Goal: Task Accomplishment & Management: Use online tool/utility

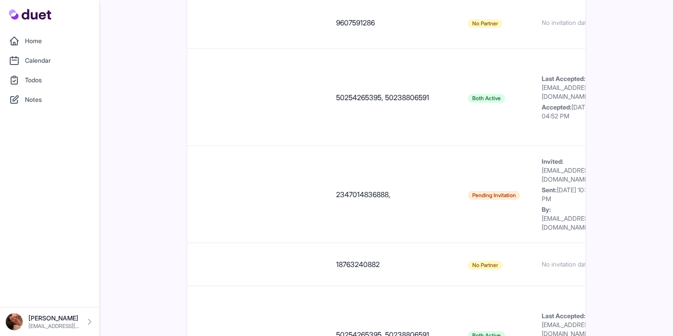
scroll to position [0, 955]
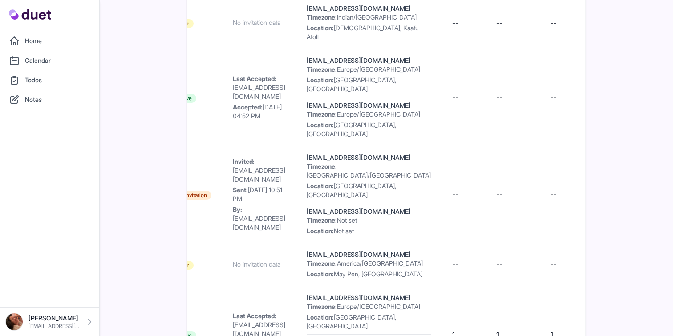
click at [23, 45] on link "Home" at bounding box center [49, 41] width 89 height 18
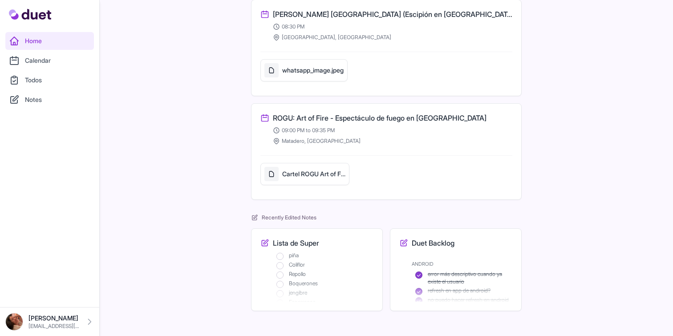
scroll to position [119, 0]
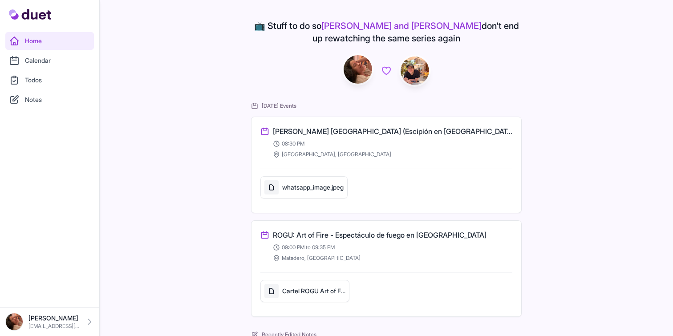
scroll to position [119, 0]
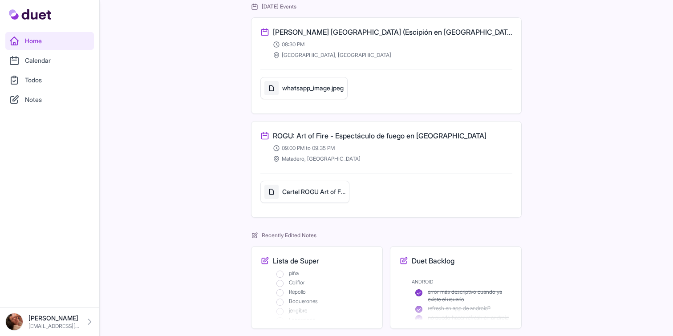
scroll to position [69, 0]
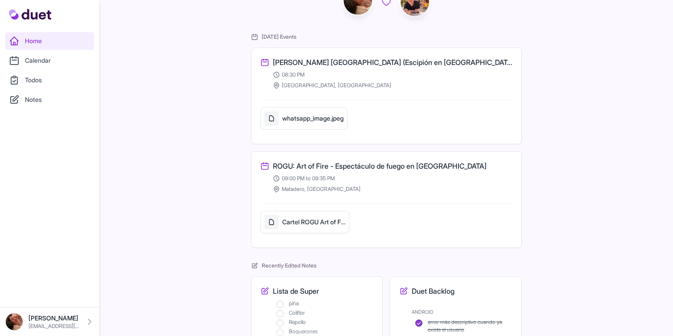
click at [49, 63] on link "Calendar" at bounding box center [49, 61] width 89 height 18
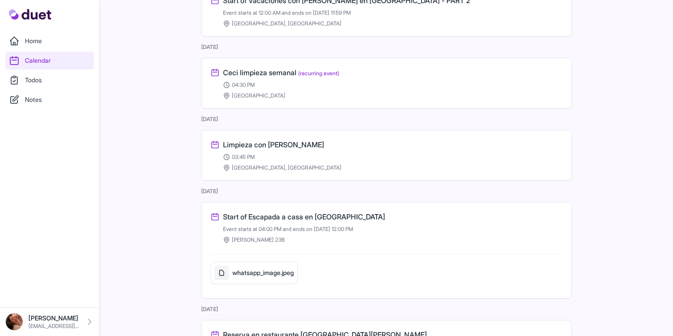
scroll to position [308, 0]
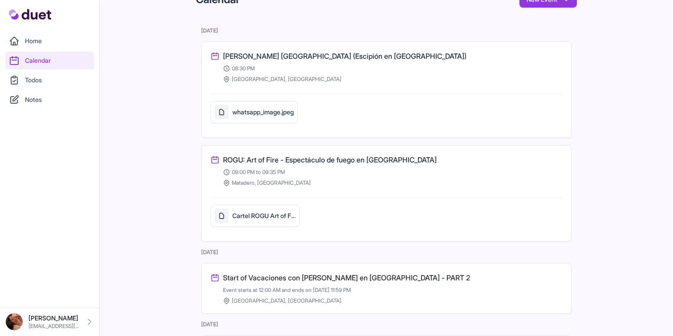
scroll to position [0, 0]
